Goal: Task Accomplishment & Management: Use online tool/utility

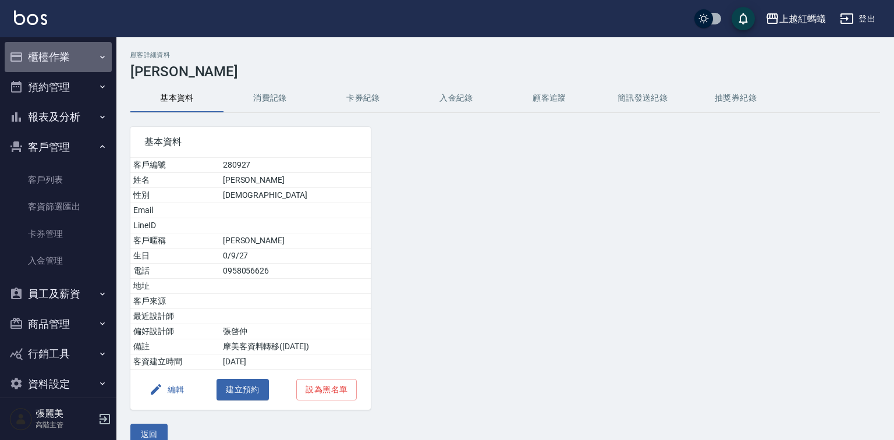
click at [63, 64] on button "櫃檯作業" at bounding box center [58, 57] width 107 height 30
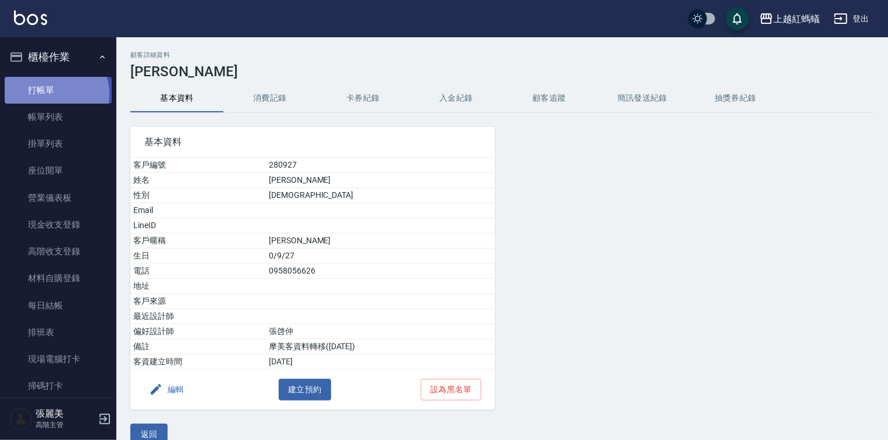
click at [55, 94] on link "打帳單" at bounding box center [58, 90] width 107 height 27
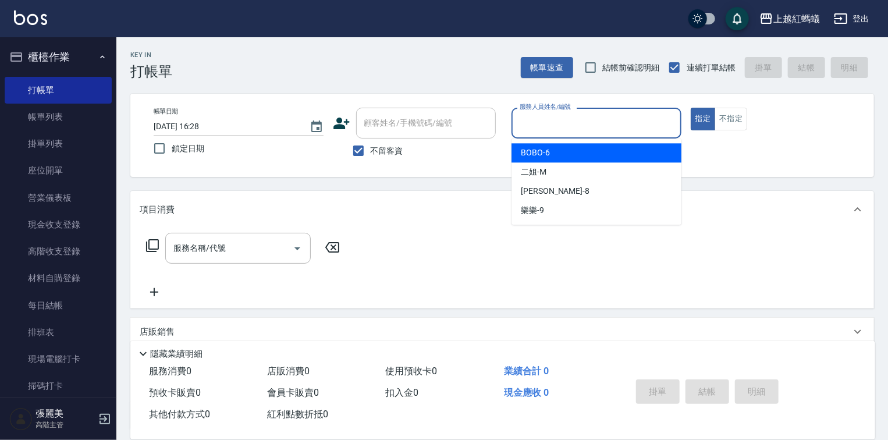
click at [556, 119] on input "服務人員姓名/編號" at bounding box center [596, 123] width 159 height 20
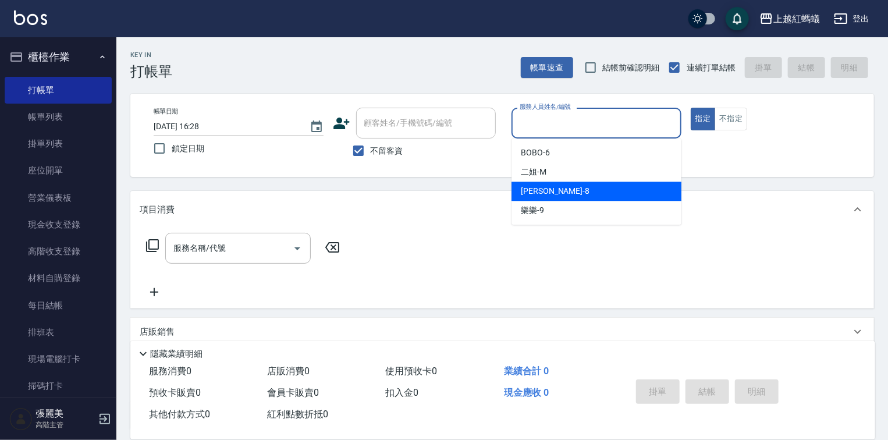
click at [568, 194] on div "[PERSON_NAME] -8" at bounding box center [596, 190] width 170 height 19
type input "[PERSON_NAME]-8"
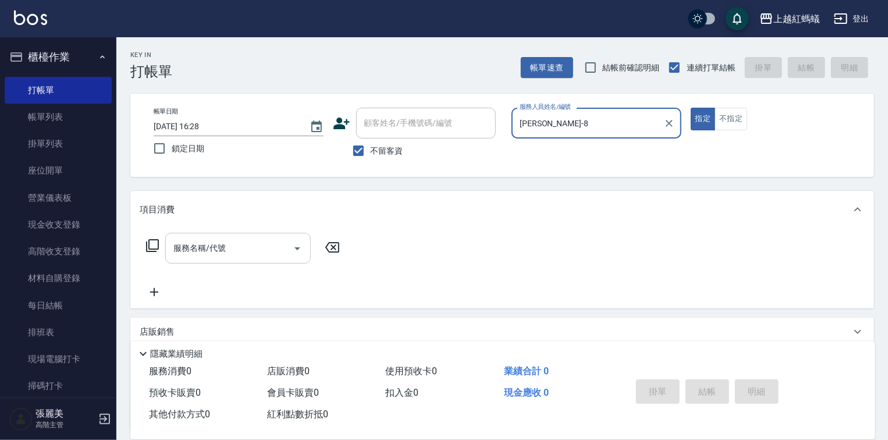
click at [254, 254] on input "服務名稱/代號" at bounding box center [229, 248] width 118 height 20
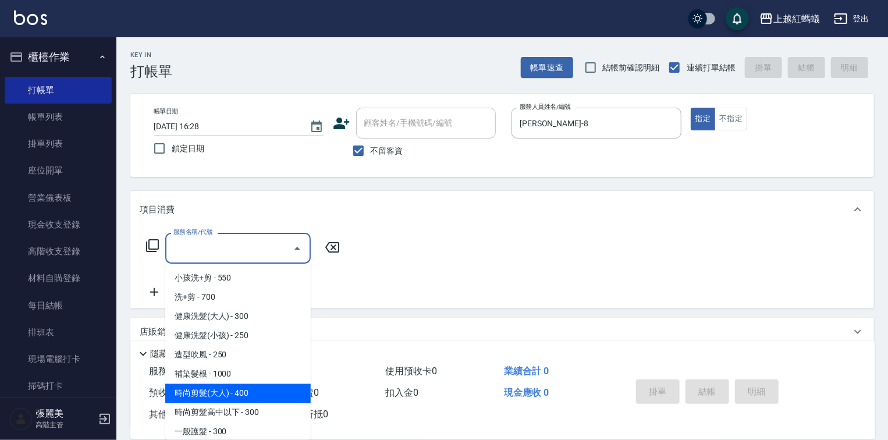
click at [270, 394] on span "時尚剪髮(大人) - 400" at bounding box center [237, 393] width 145 height 19
type input "時尚剪髮(大人)(301)"
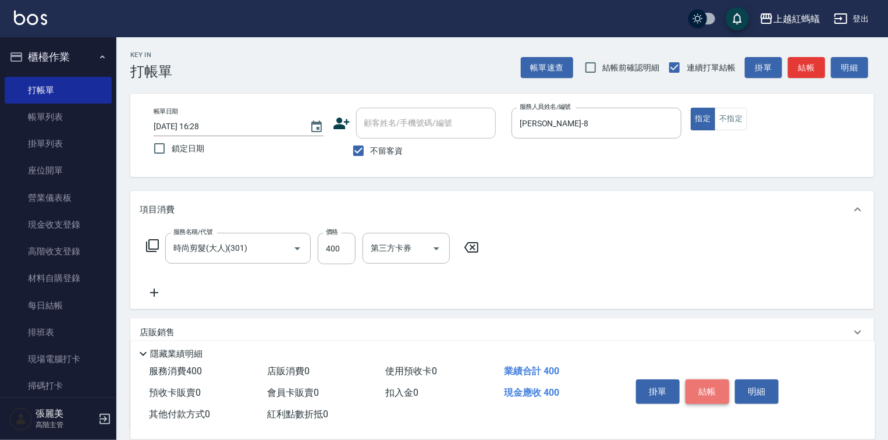
click at [700, 386] on button "結帳" at bounding box center [707, 391] width 44 height 24
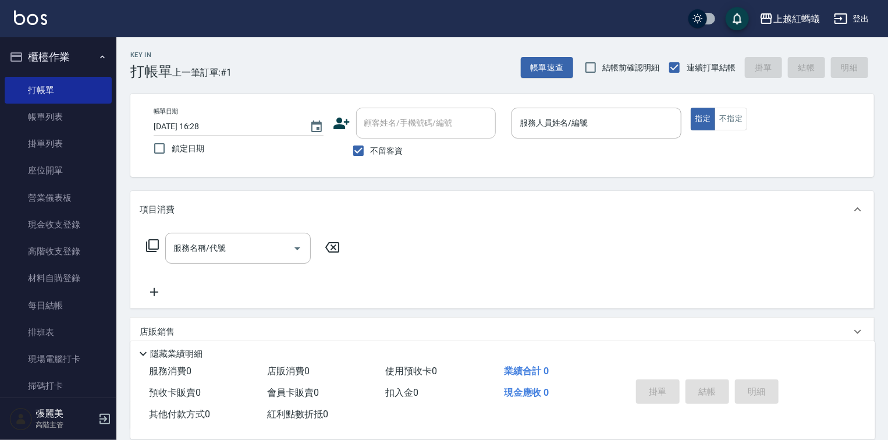
click at [569, 140] on p at bounding box center [596, 144] width 170 height 12
click at [571, 124] on input "服務人員姓名/編號" at bounding box center [596, 123] width 159 height 20
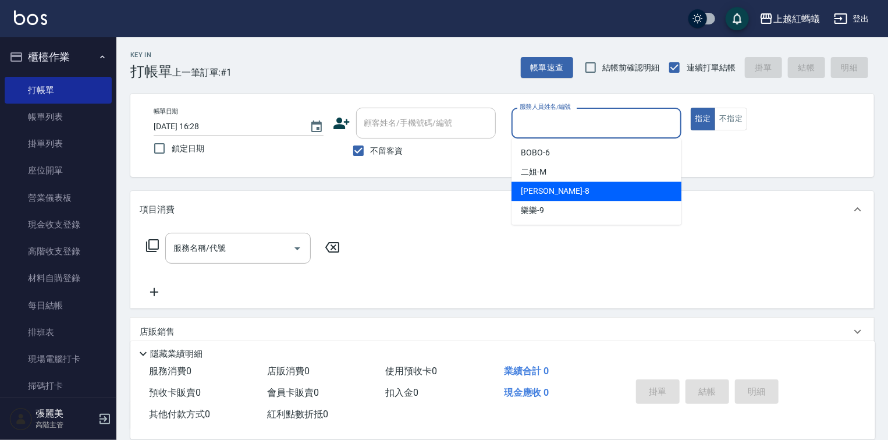
click at [547, 188] on div "[PERSON_NAME] -8" at bounding box center [596, 190] width 170 height 19
type input "[PERSON_NAME]-8"
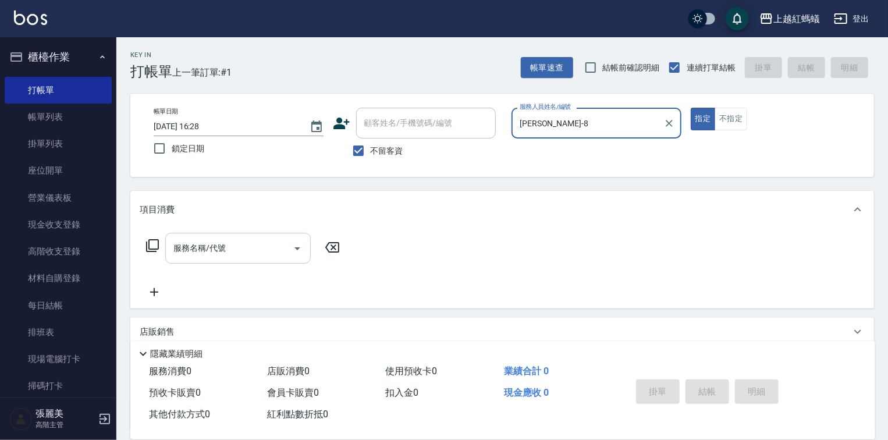
click at [255, 253] on input "服務名稱/代號" at bounding box center [229, 248] width 118 height 20
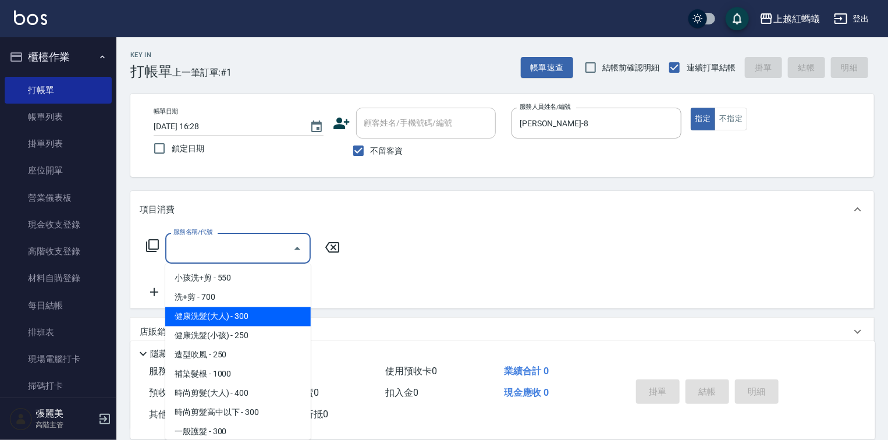
click at [267, 310] on span "健康洗髮(大人) - 300" at bounding box center [237, 316] width 145 height 19
type input "健康洗髮(大人)(201)"
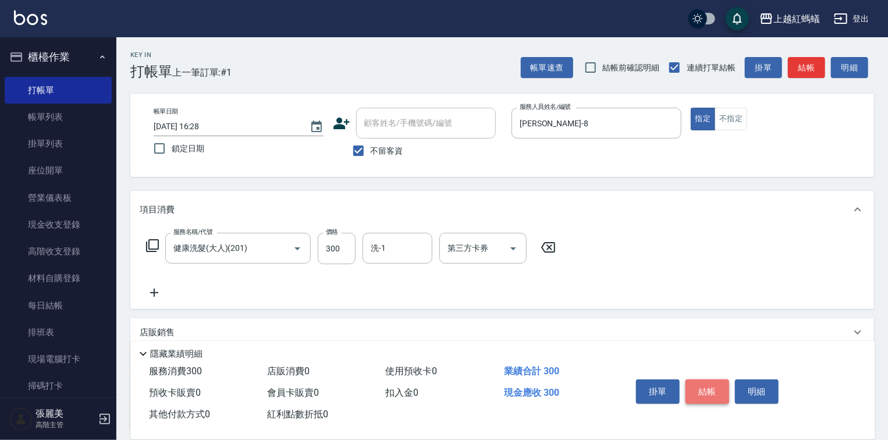
click at [692, 383] on button "結帳" at bounding box center [707, 391] width 44 height 24
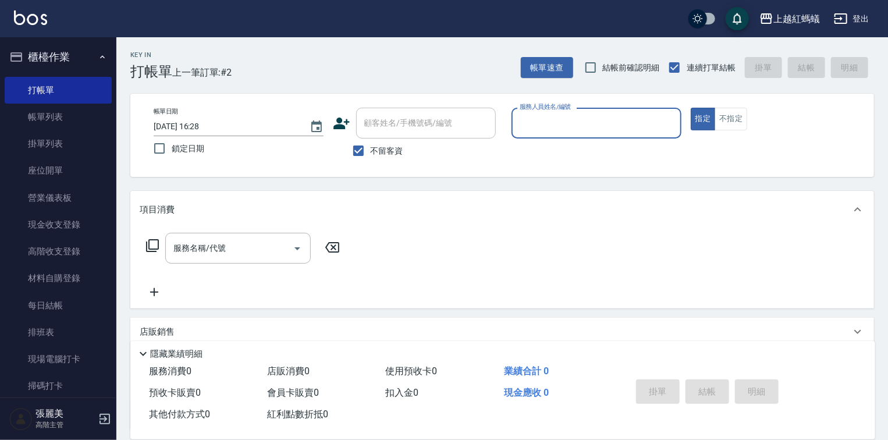
click at [584, 131] on input "服務人員姓名/編號" at bounding box center [596, 123] width 159 height 20
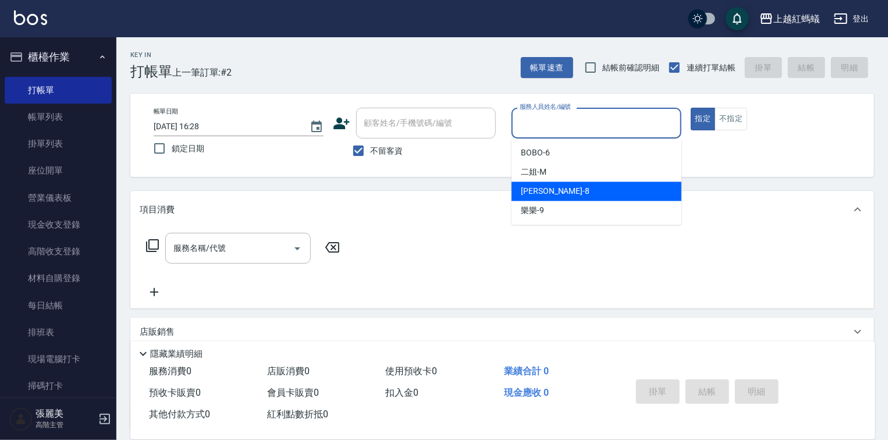
click at [568, 184] on div "[PERSON_NAME] -8" at bounding box center [596, 190] width 170 height 19
type input "[PERSON_NAME]-8"
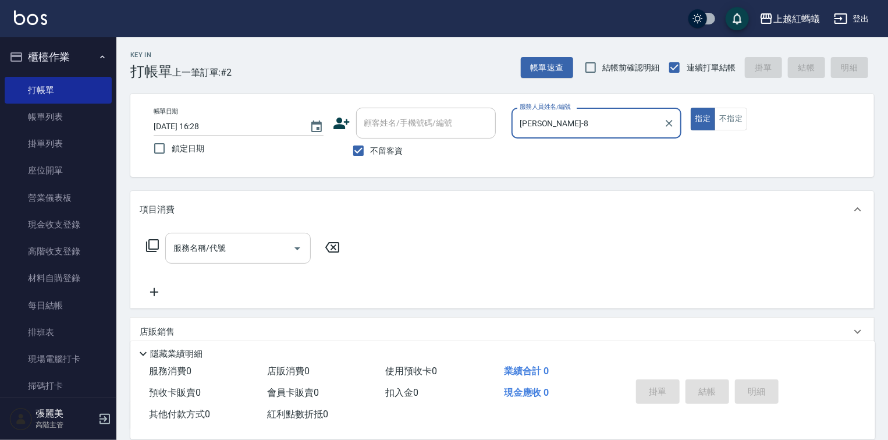
click at [249, 241] on input "服務名稱/代號" at bounding box center [229, 248] width 118 height 20
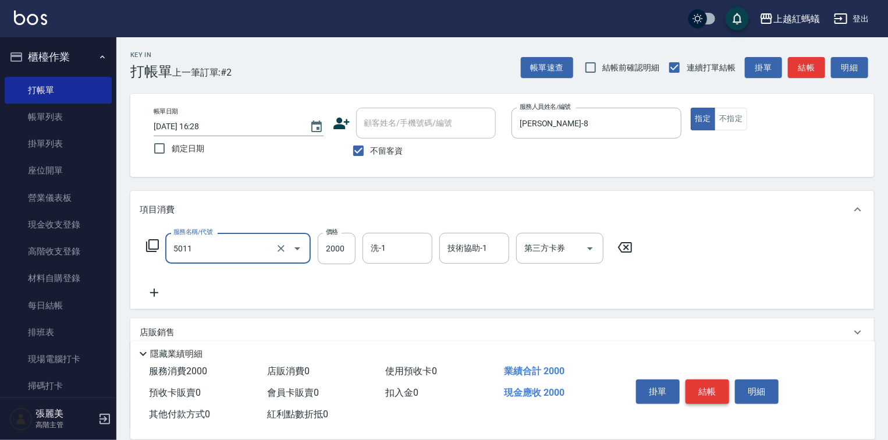
type input "桑多麗燙(短)(5011)"
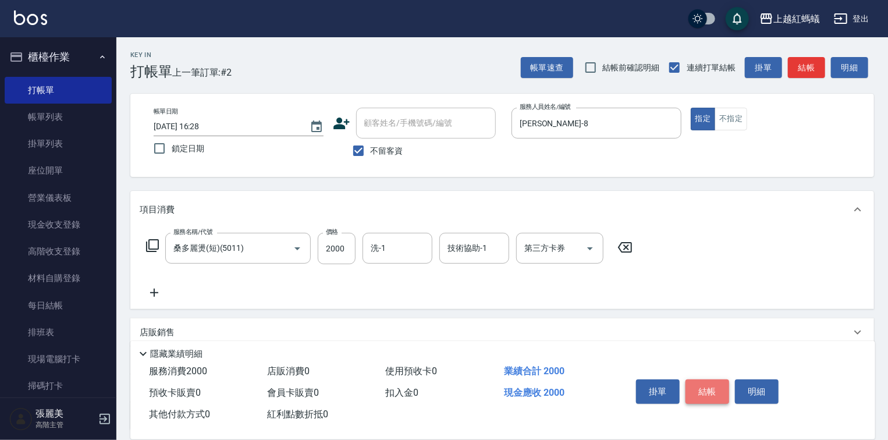
click at [716, 382] on button "結帳" at bounding box center [707, 391] width 44 height 24
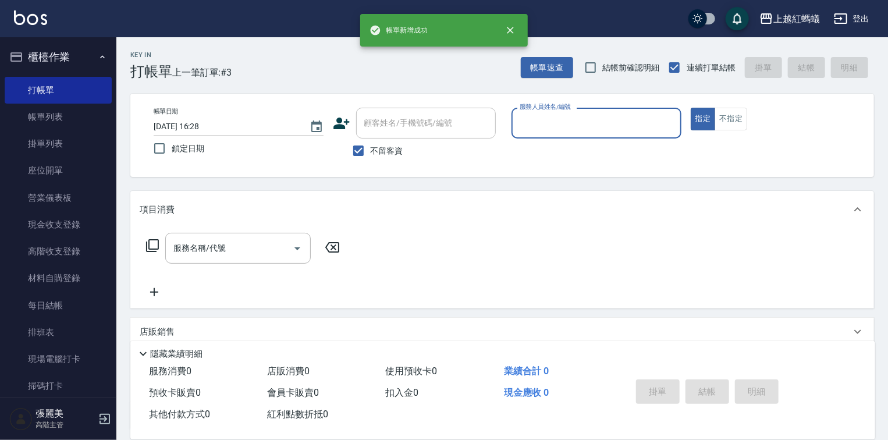
click at [563, 119] on input "服務人員姓名/編號" at bounding box center [596, 123] width 159 height 20
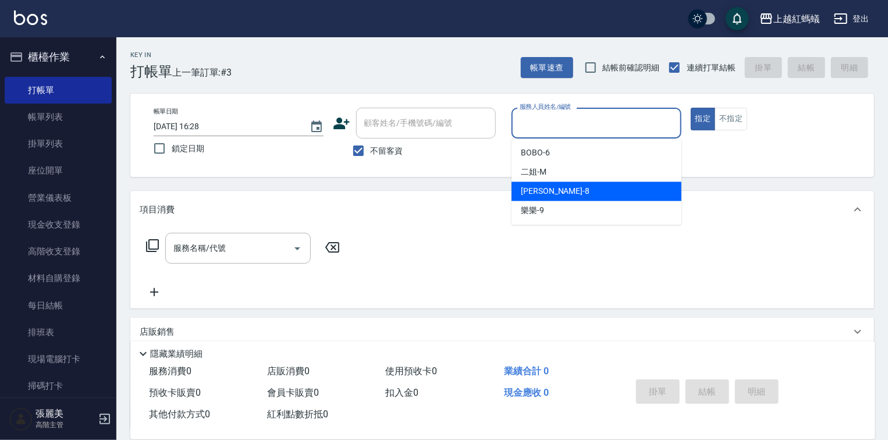
click at [572, 187] on div "[PERSON_NAME] -8" at bounding box center [596, 190] width 170 height 19
type input "[PERSON_NAME]-8"
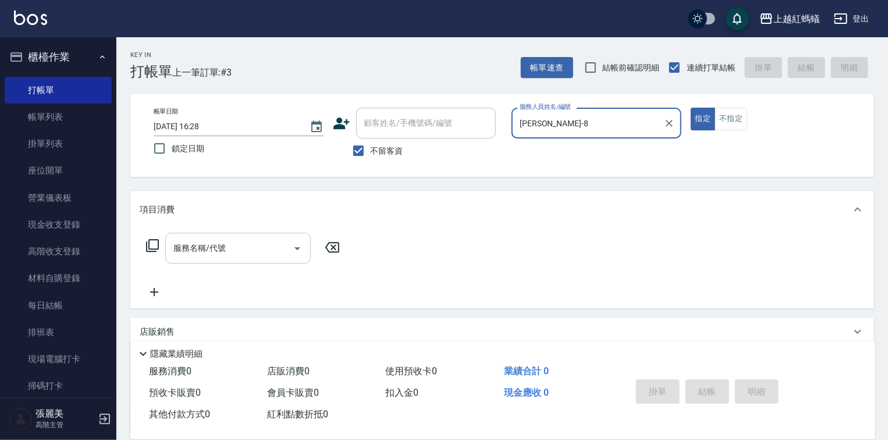
click at [236, 244] on input "服務名稱/代號" at bounding box center [229, 248] width 118 height 20
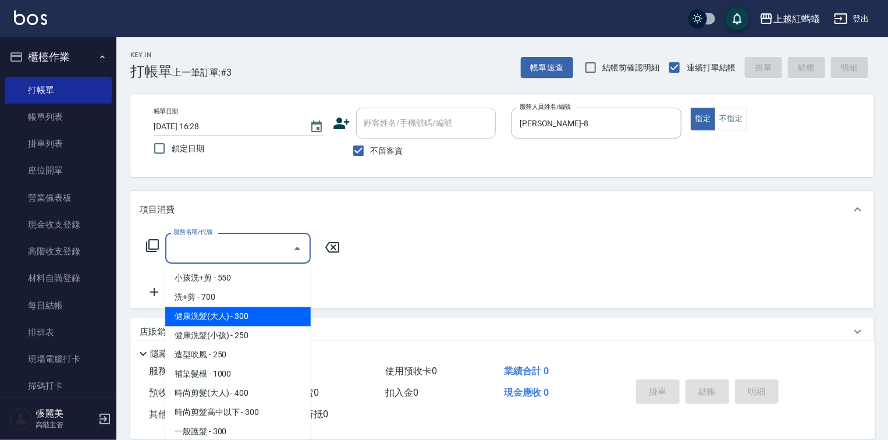
click at [266, 311] on span "健康洗髮(大人) - 300" at bounding box center [237, 316] width 145 height 19
type input "健康洗髮(大人)(201)"
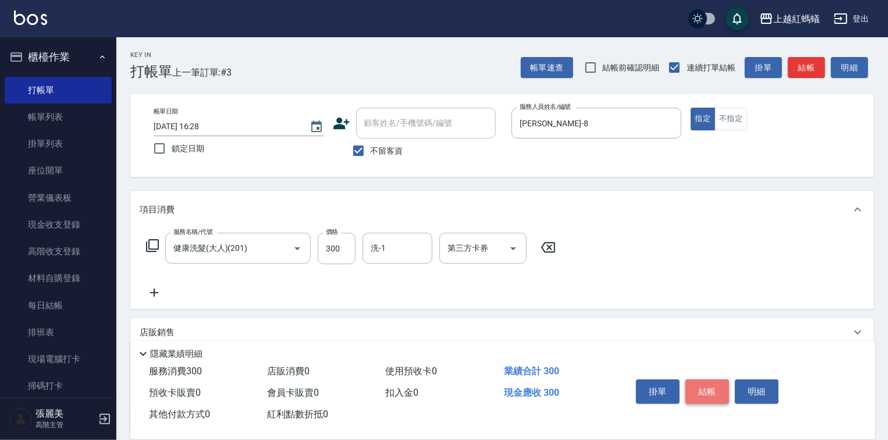
click at [700, 379] on button "結帳" at bounding box center [707, 391] width 44 height 24
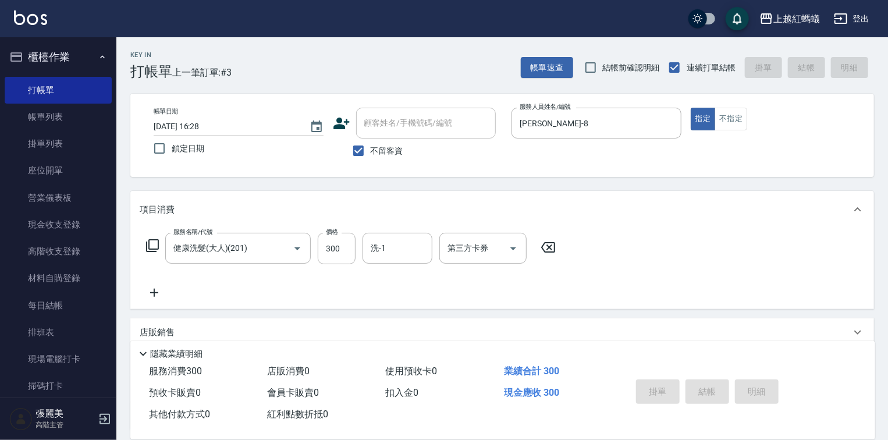
type input "[DATE] 16:29"
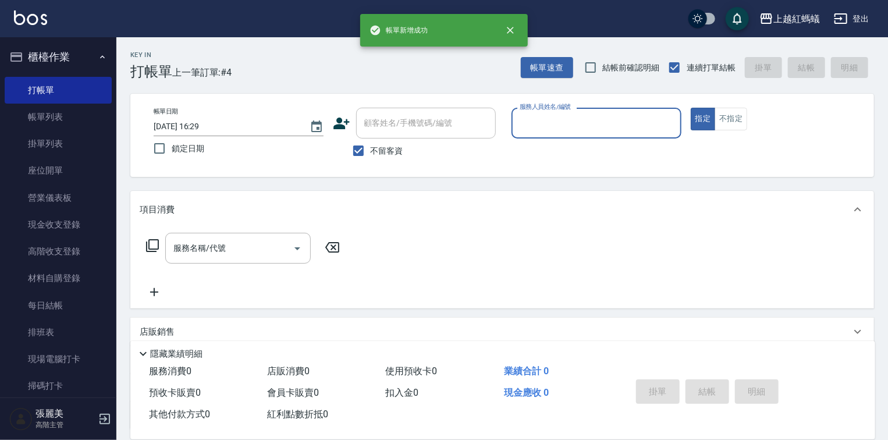
drag, startPoint x: 553, startPoint y: 110, endPoint x: 554, endPoint y: 122, distance: 12.3
click at [553, 113] on div "服務人員姓名/編號 服務人員姓名/編號" at bounding box center [596, 123] width 170 height 31
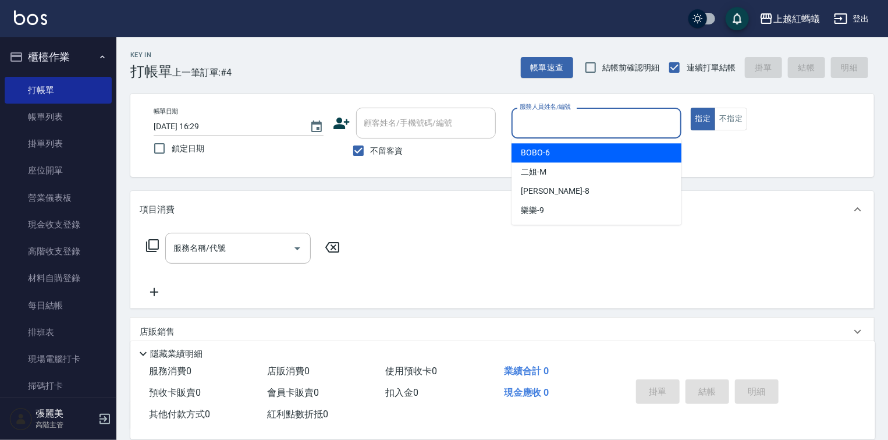
click at [550, 118] on input "服務人員姓名/編號" at bounding box center [596, 123] width 159 height 20
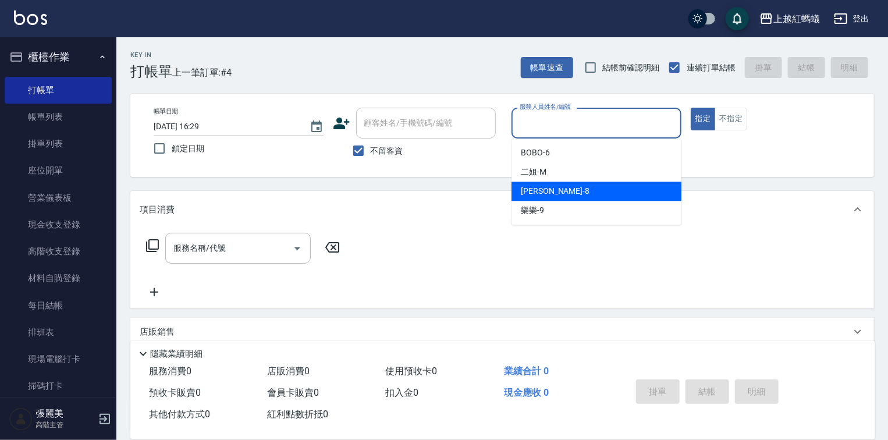
click at [554, 191] on div "[PERSON_NAME] -8" at bounding box center [596, 190] width 170 height 19
type input "[PERSON_NAME]-8"
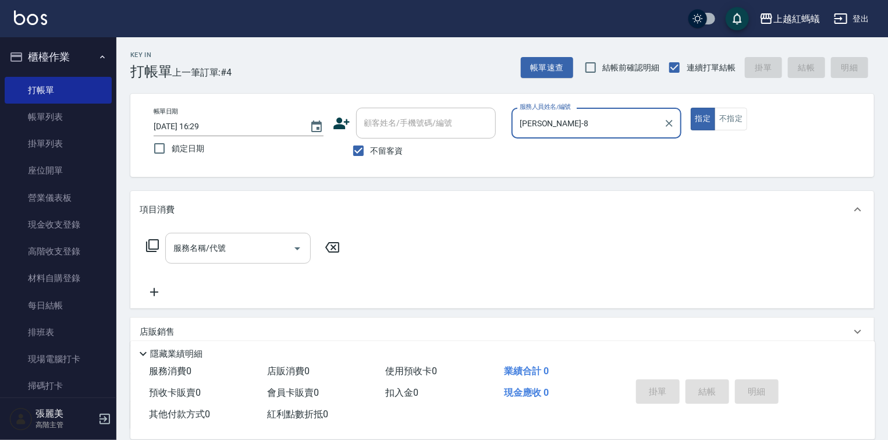
click at [286, 243] on input "服務名稱/代號" at bounding box center [229, 248] width 118 height 20
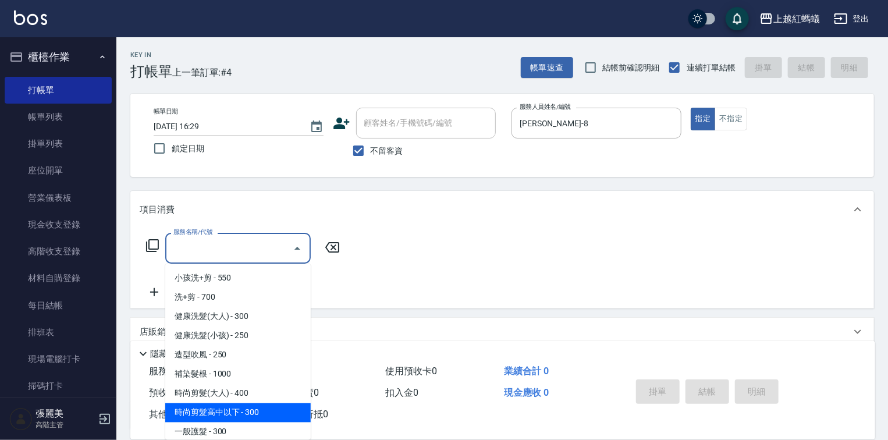
click at [258, 409] on span "時尚剪髮高中以下 - 300" at bounding box center [237, 412] width 145 height 19
type input "時尚剪髮高中以下(302)"
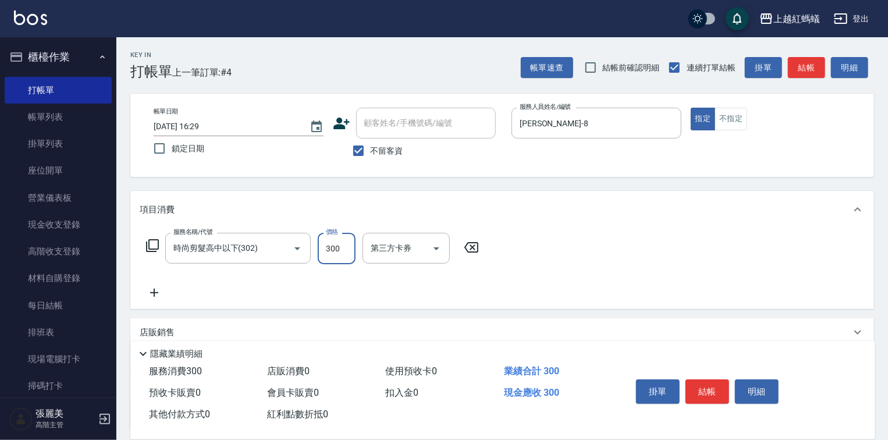
click at [325, 244] on input "300" at bounding box center [337, 248] width 38 height 31
type input "200"
click at [704, 393] on button "結帳" at bounding box center [707, 391] width 44 height 24
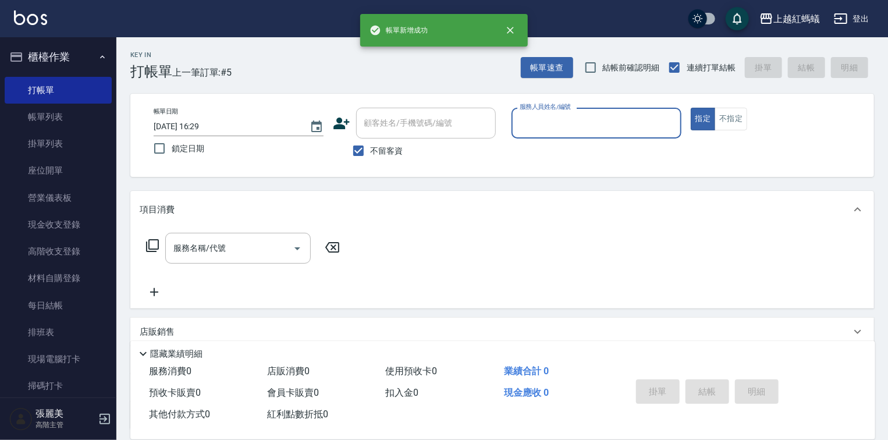
click at [570, 123] on input "服務人員姓名/編號" at bounding box center [596, 123] width 159 height 20
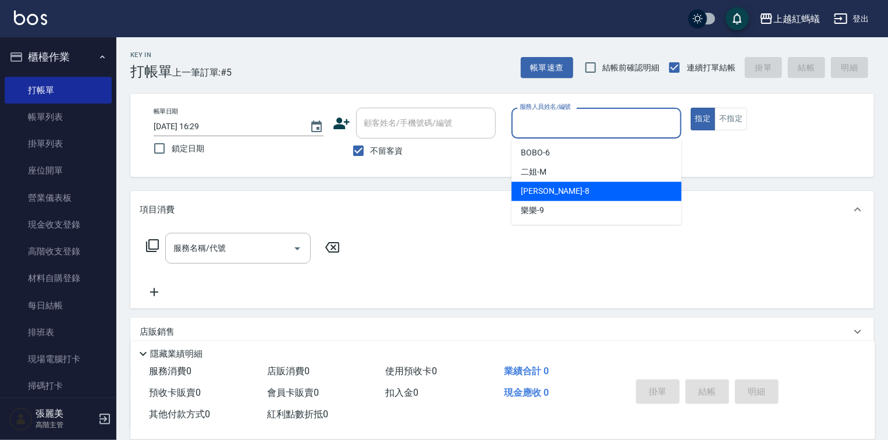
click at [551, 187] on div "[PERSON_NAME] -8" at bounding box center [596, 190] width 170 height 19
type input "[PERSON_NAME]-8"
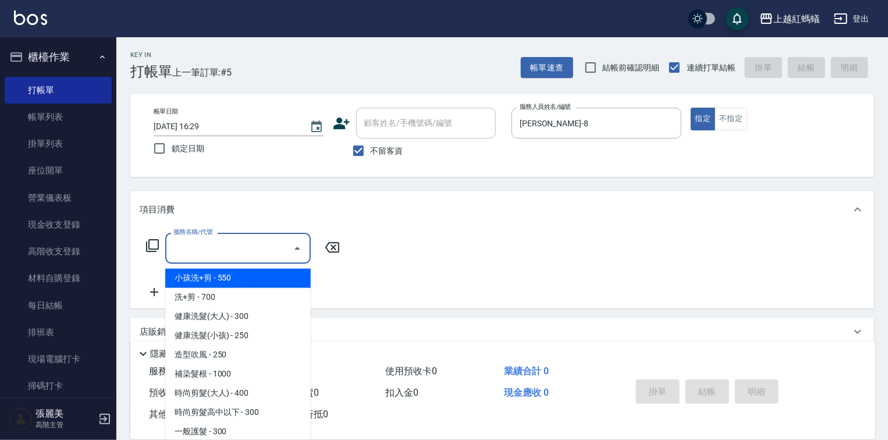
click at [229, 247] on input "服務名稱/代號" at bounding box center [229, 248] width 118 height 20
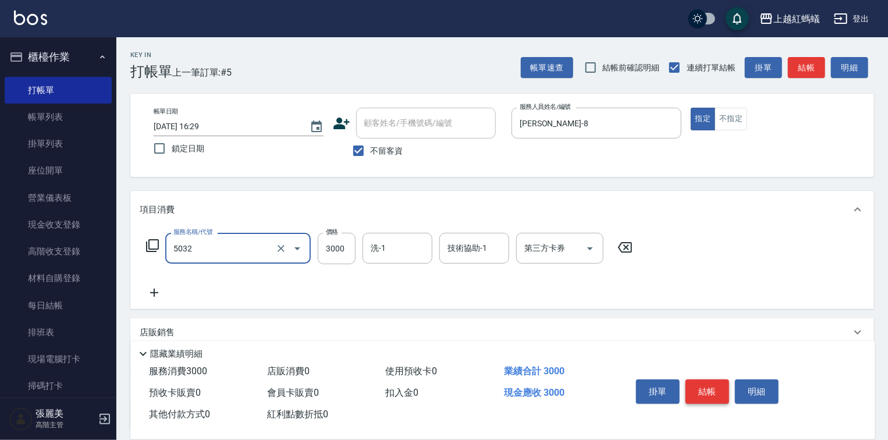
type input "溫塑燙(中)(5032)"
click at [702, 387] on button "結帳" at bounding box center [707, 391] width 44 height 24
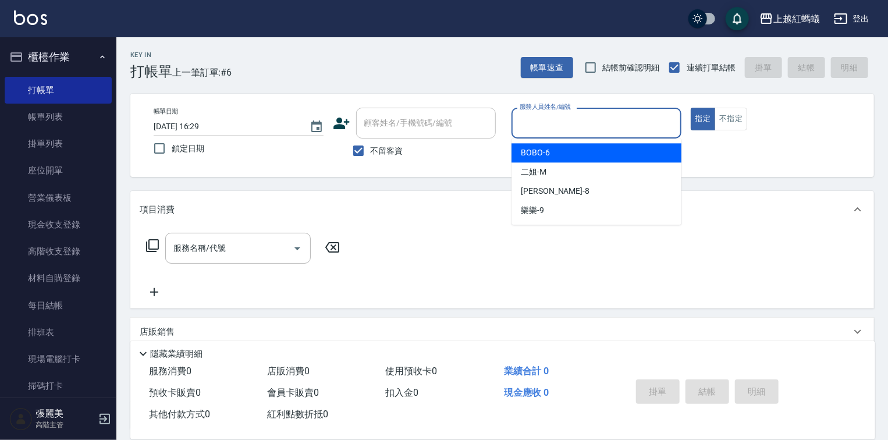
drag, startPoint x: 574, startPoint y: 127, endPoint x: 573, endPoint y: 165, distance: 37.8
click at [574, 127] on input "服務人員姓名/編號" at bounding box center [596, 123] width 159 height 20
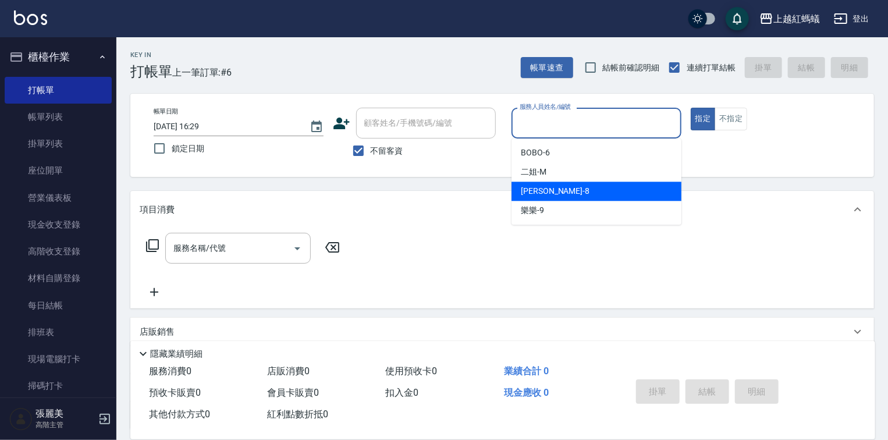
click at [574, 193] on div "[PERSON_NAME] -8" at bounding box center [596, 190] width 170 height 19
type input "[PERSON_NAME]-8"
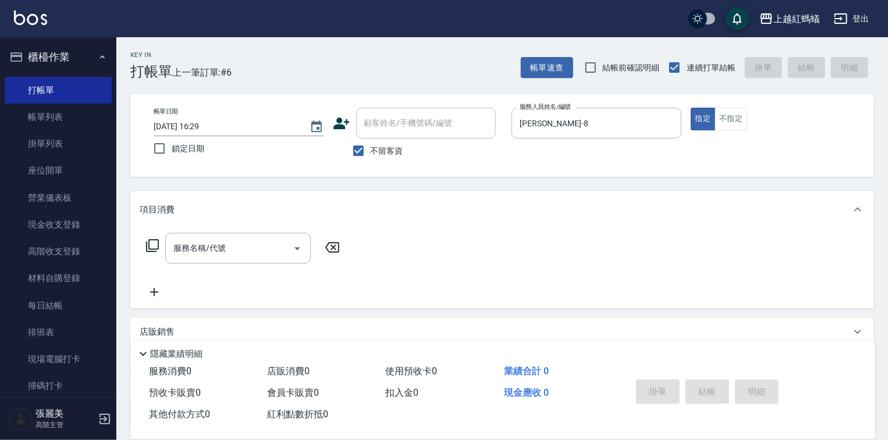
click at [257, 228] on div "項目消費" at bounding box center [501, 209] width 743 height 37
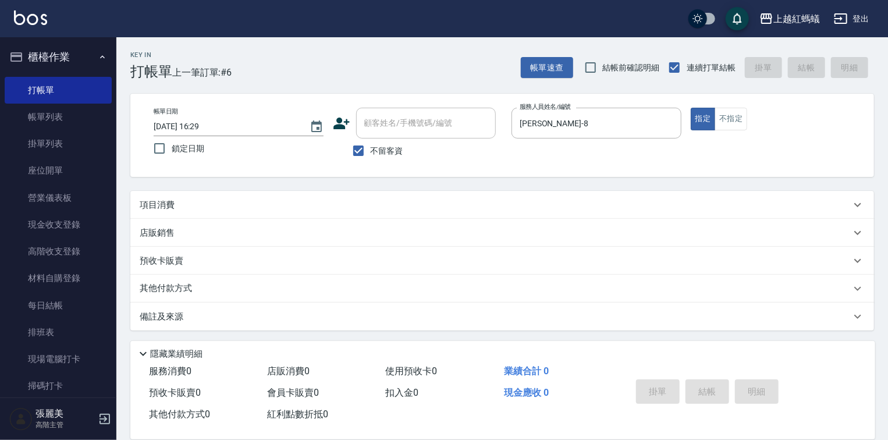
click at [247, 213] on div "項目消費" at bounding box center [501, 205] width 743 height 28
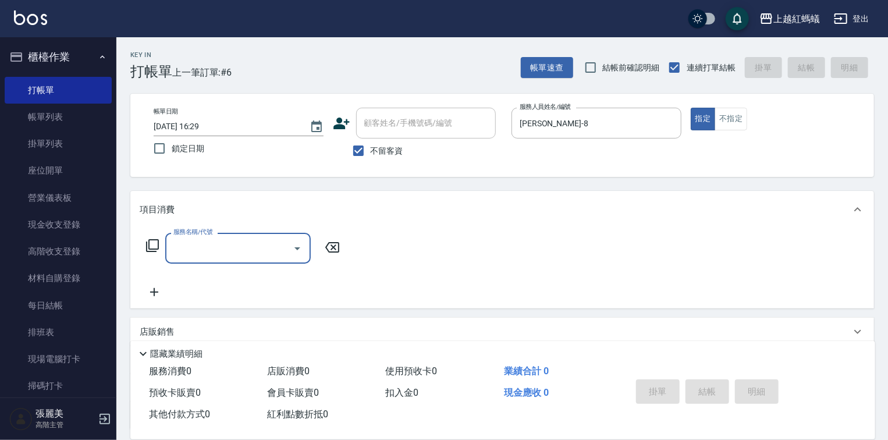
click at [195, 244] on input "服務名稱/代號" at bounding box center [229, 248] width 118 height 20
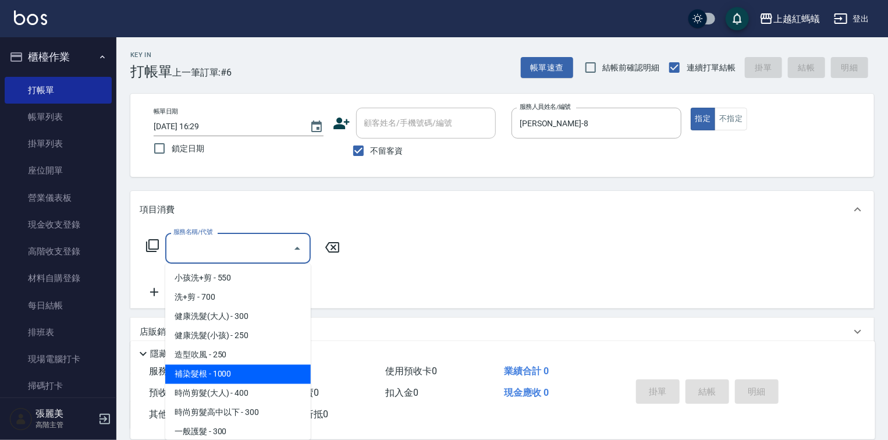
click at [226, 371] on span "補染髮根 - 1000" at bounding box center [237, 374] width 145 height 19
type input "補染髮根(204)"
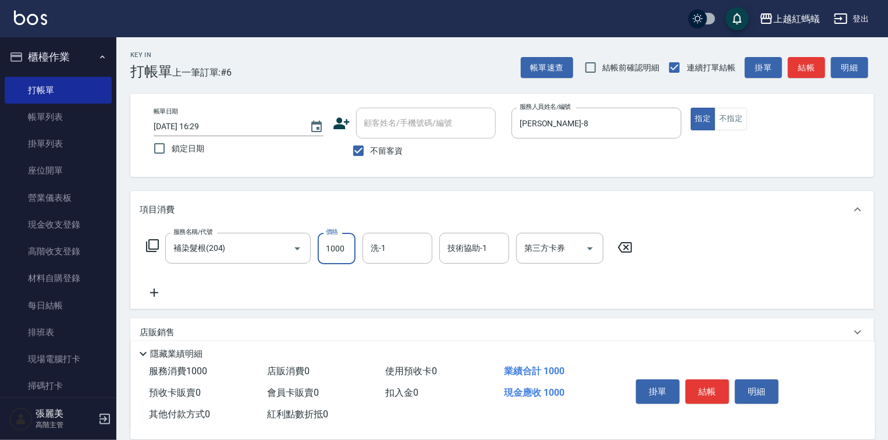
click at [339, 246] on input "1000" at bounding box center [337, 248] width 38 height 31
type input "1400"
click at [709, 384] on button "結帳" at bounding box center [707, 391] width 44 height 24
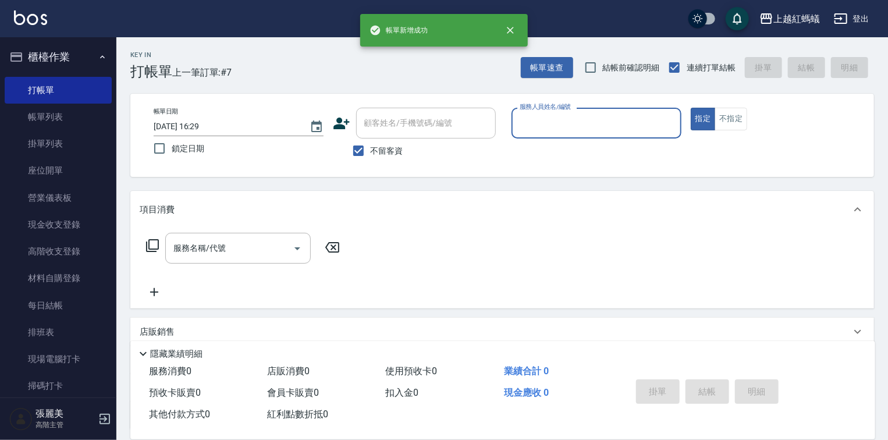
click at [553, 130] on input "服務人員姓名/編號" at bounding box center [596, 123] width 159 height 20
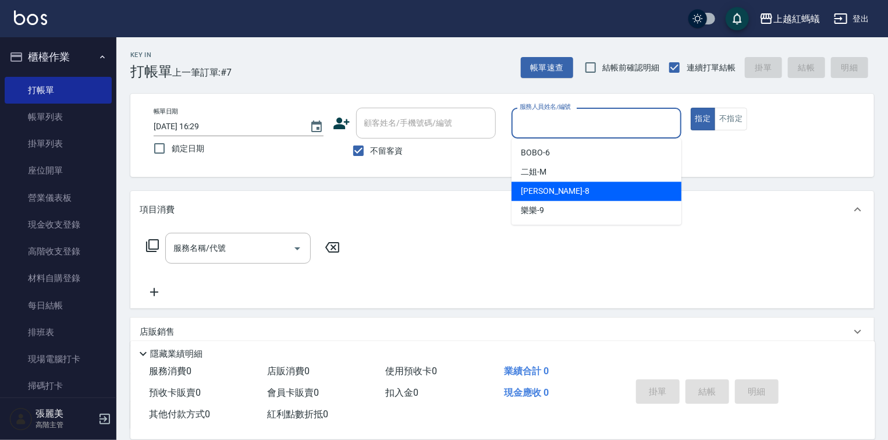
click at [533, 187] on span "[PERSON_NAME] -8" at bounding box center [555, 191] width 69 height 12
type input "[PERSON_NAME]-8"
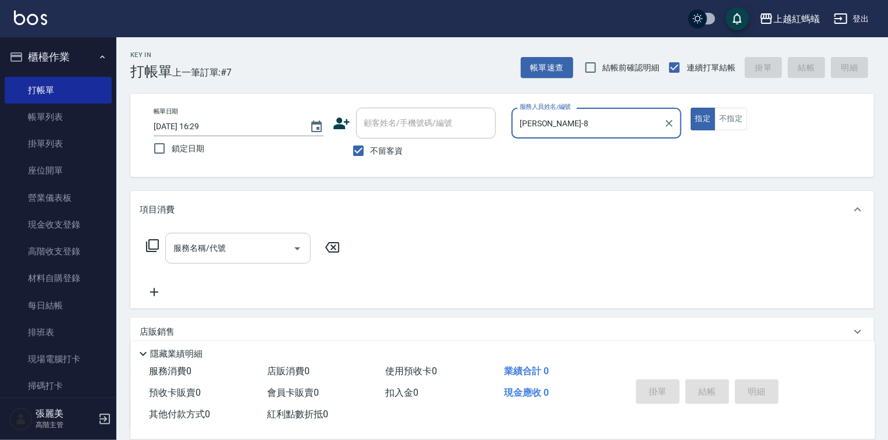
click at [276, 249] on input "服務名稱/代號" at bounding box center [229, 248] width 118 height 20
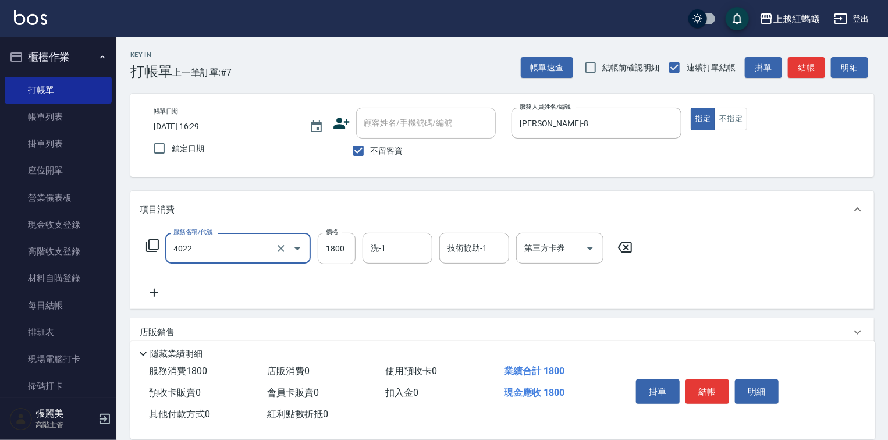
type input "時尚染髮(中)(4022)"
type input "2200"
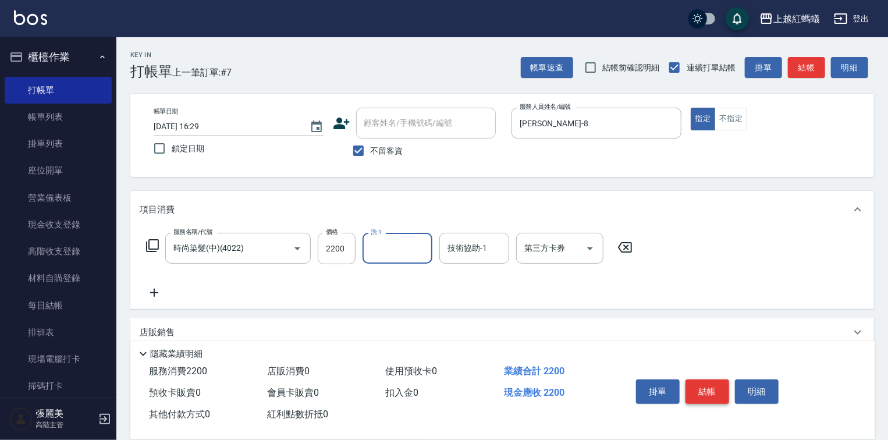
click at [711, 383] on button "結帳" at bounding box center [707, 391] width 44 height 24
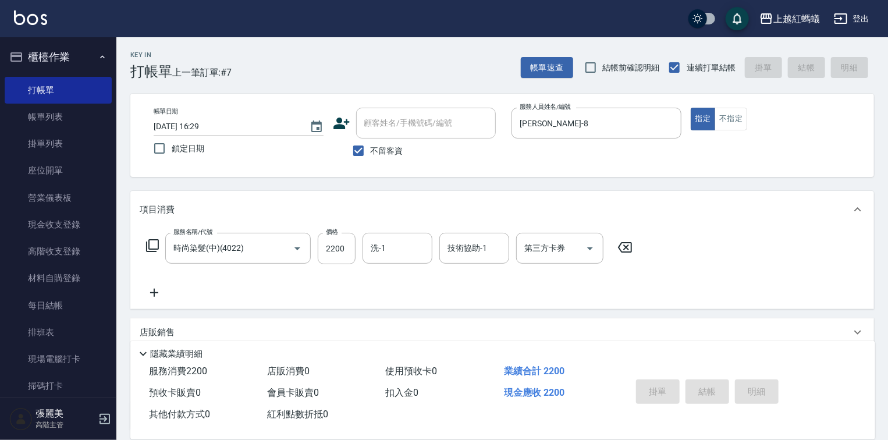
type input "[DATE] 16:30"
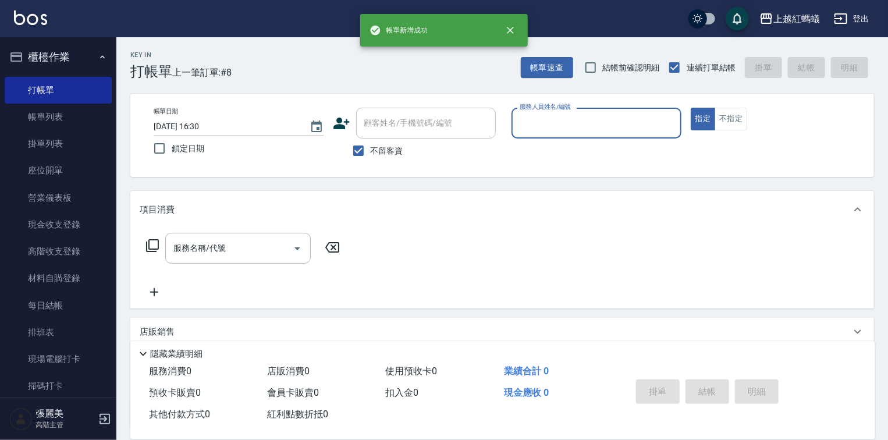
click at [540, 122] on input "服務人員姓名/編號" at bounding box center [596, 123] width 159 height 20
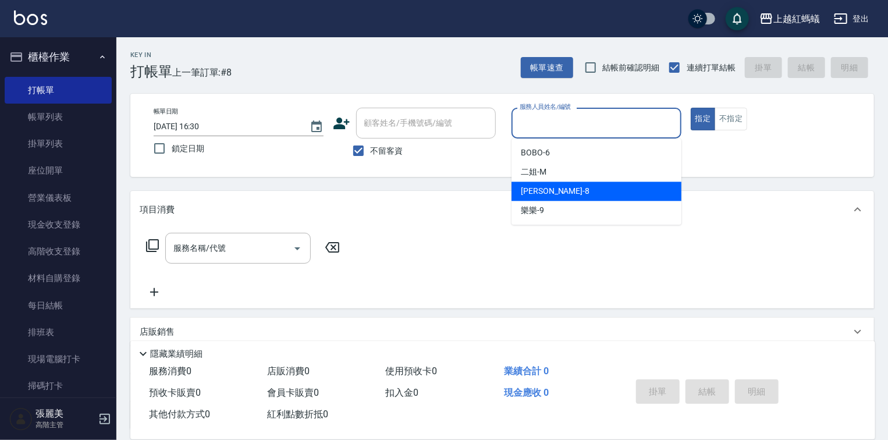
click at [563, 189] on div "[PERSON_NAME] -8" at bounding box center [596, 190] width 170 height 19
type input "[PERSON_NAME]-8"
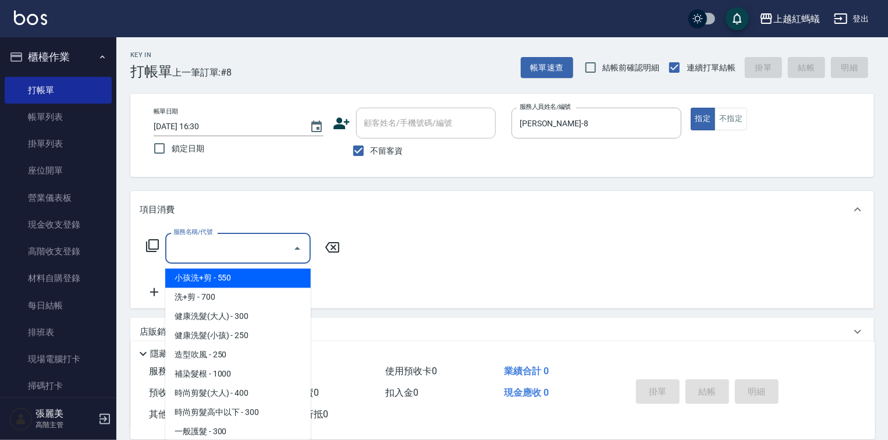
click at [263, 248] on input "服務名稱/代號" at bounding box center [229, 248] width 118 height 20
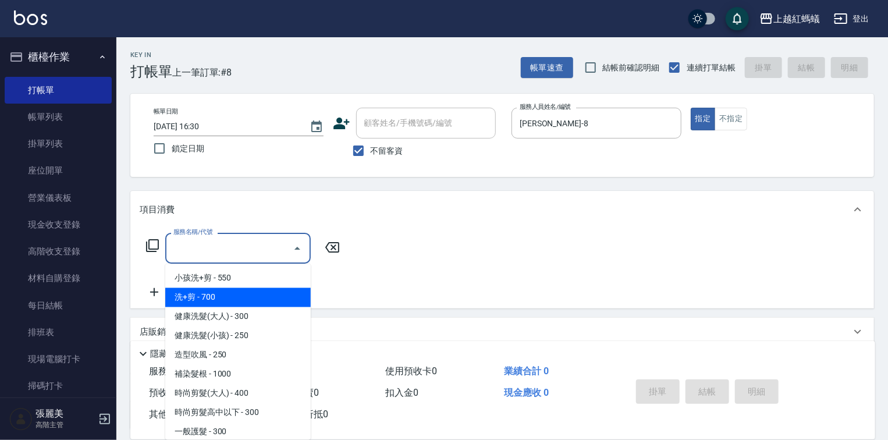
click at [202, 289] on span "洗+剪 - 700" at bounding box center [237, 297] width 145 height 19
type input "洗+剪(200)"
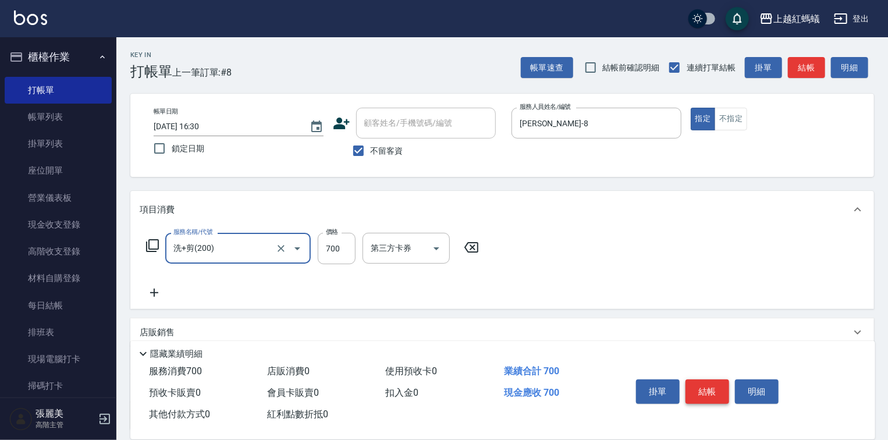
click at [711, 382] on button "結帳" at bounding box center [707, 391] width 44 height 24
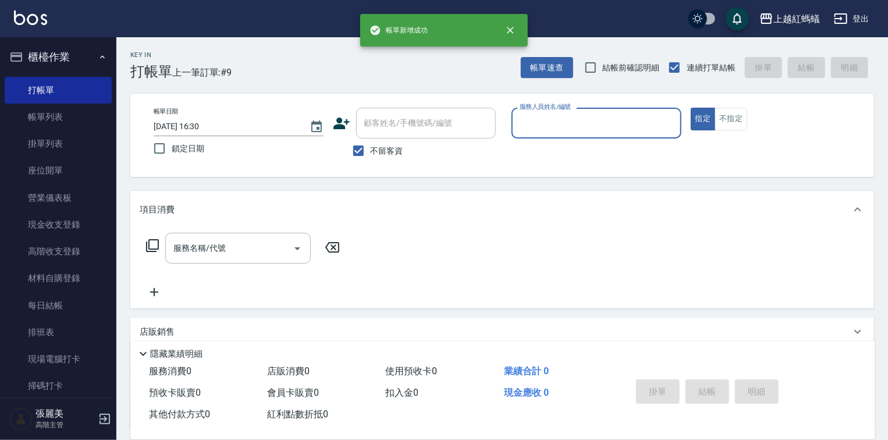
drag, startPoint x: 575, startPoint y: 111, endPoint x: 573, endPoint y: 129, distance: 18.7
click at [575, 111] on div "服務人員姓名/編號" at bounding box center [596, 123] width 170 height 31
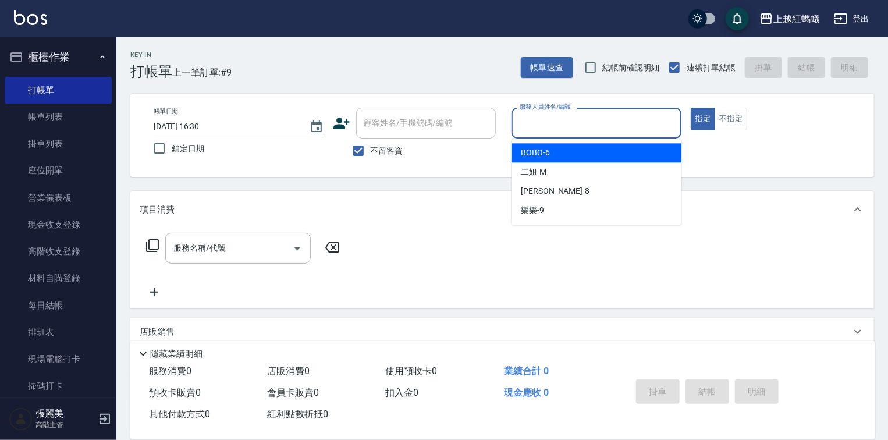
click at [560, 155] on div "BOBO -6" at bounding box center [596, 152] width 170 height 19
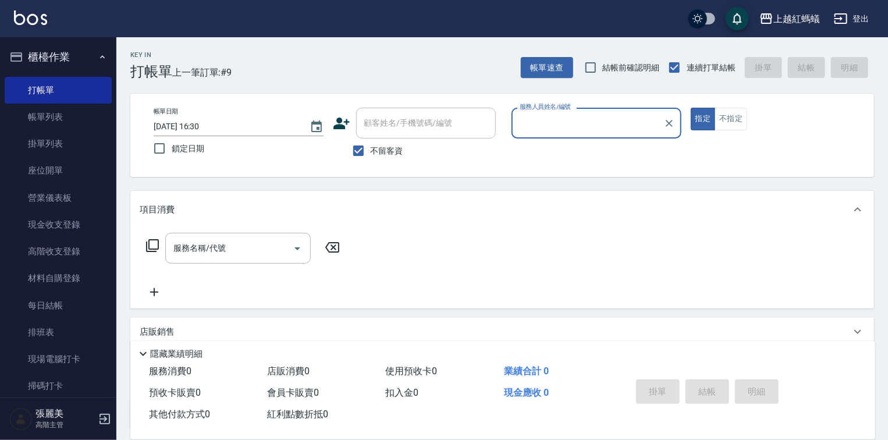
type input "BOBO-6"
click at [258, 236] on div "服務名稱/代號" at bounding box center [237, 248] width 145 height 31
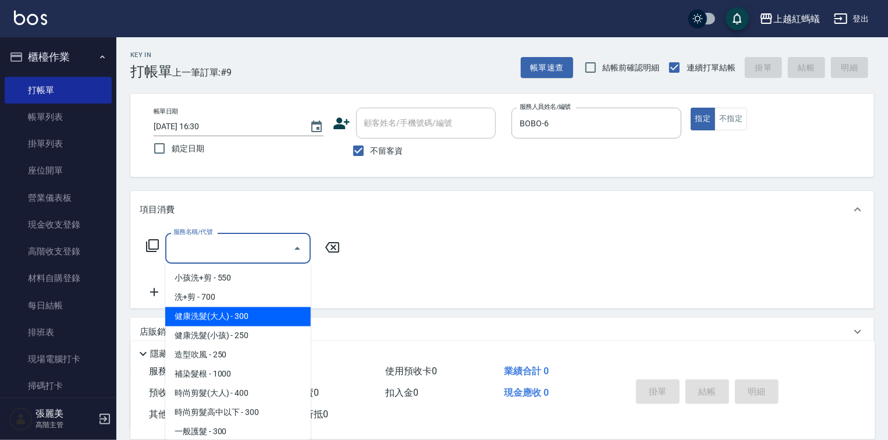
click at [260, 312] on span "健康洗髮(大人) - 300" at bounding box center [237, 316] width 145 height 19
type input "健康洗髮(大人)(201)"
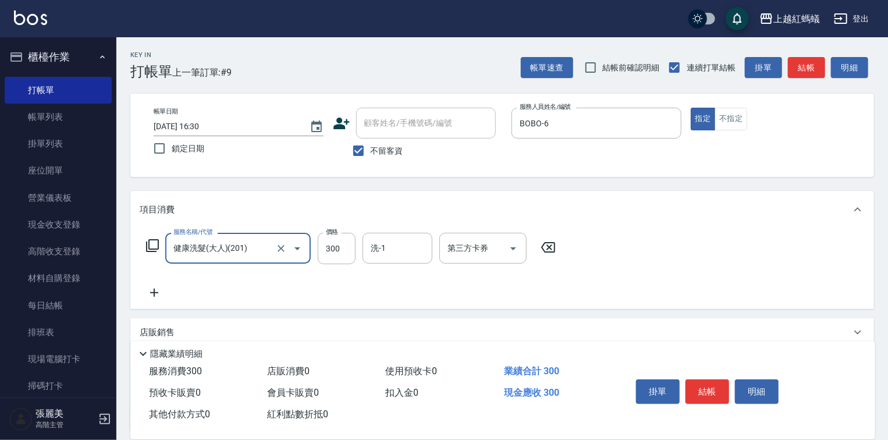
click at [717, 383] on button "結帳" at bounding box center [707, 391] width 44 height 24
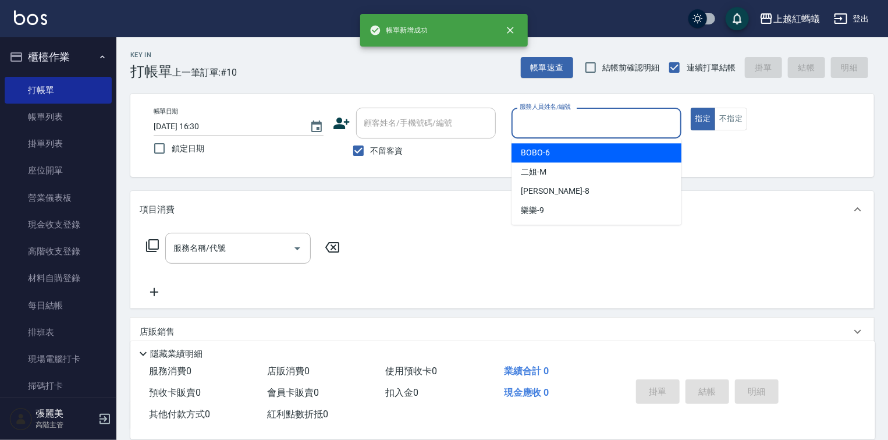
click at [588, 126] on input "服務人員姓名/編號" at bounding box center [596, 123] width 159 height 20
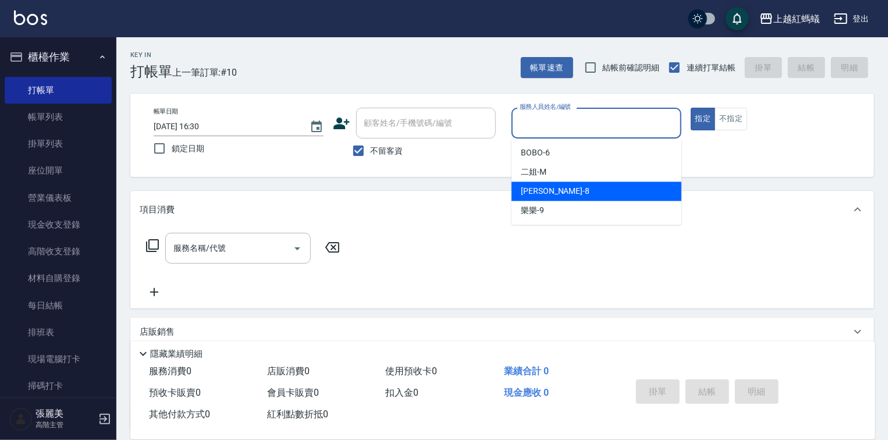
click at [576, 195] on div "[PERSON_NAME] -8" at bounding box center [596, 190] width 170 height 19
type input "[PERSON_NAME]-8"
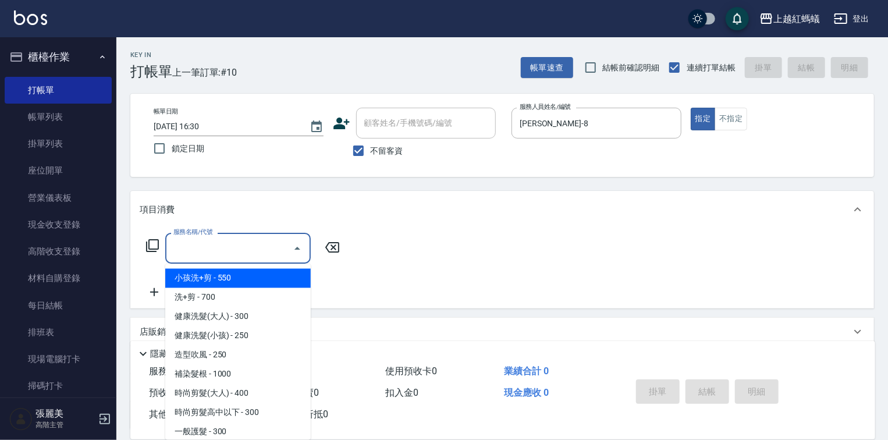
click at [257, 247] on input "服務名稱/代號" at bounding box center [229, 248] width 118 height 20
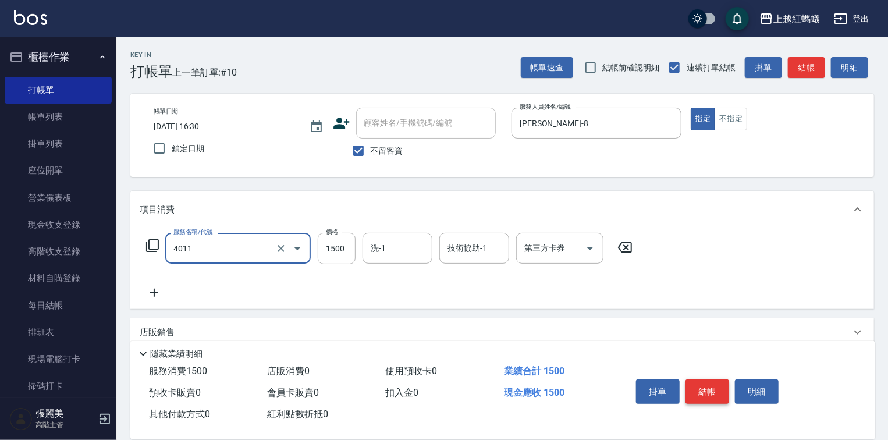
type input "花粉染髮(短)(4011)"
click at [707, 381] on button "結帳" at bounding box center [707, 391] width 44 height 24
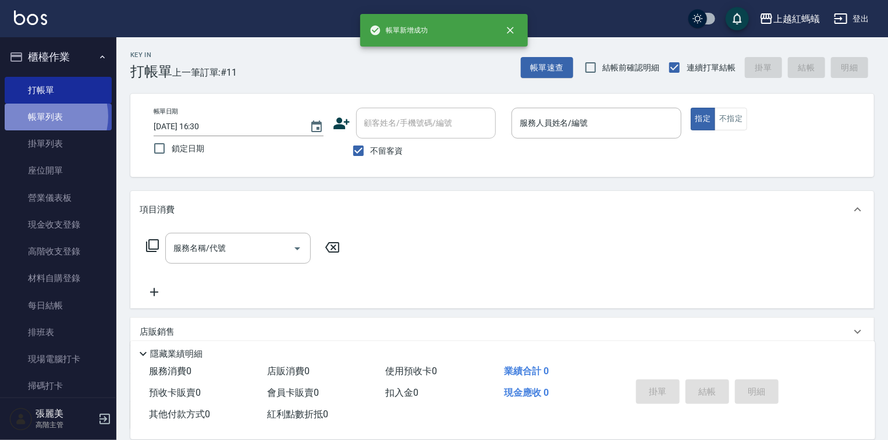
click at [44, 116] on link "帳單列表" at bounding box center [58, 117] width 107 height 27
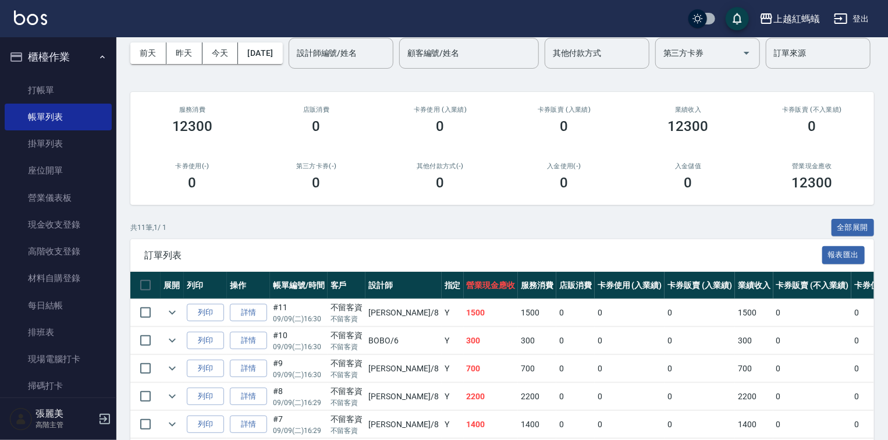
scroll to position [8, 0]
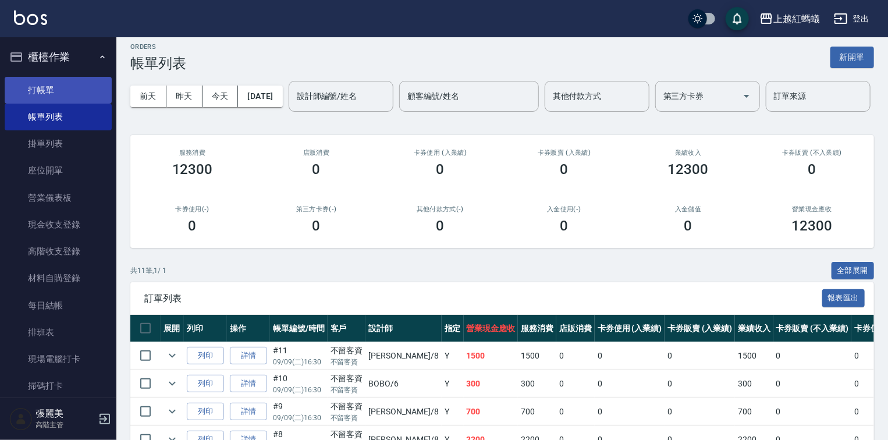
click at [60, 81] on link "打帳單" at bounding box center [58, 90] width 107 height 27
